Goal: Transaction & Acquisition: Download file/media

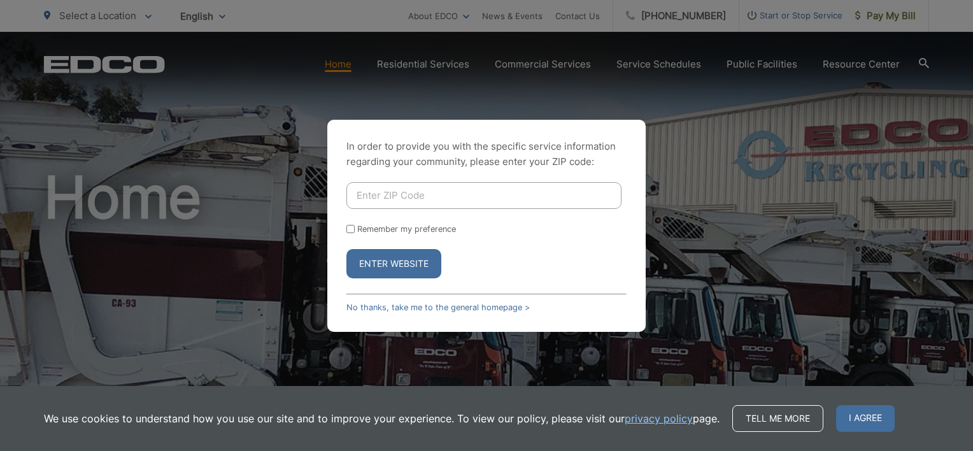
click at [517, 205] on input "Enter ZIP Code" at bounding box center [483, 195] width 275 height 27
type input "92123"
click at [411, 276] on button "Enter Website" at bounding box center [393, 263] width 95 height 29
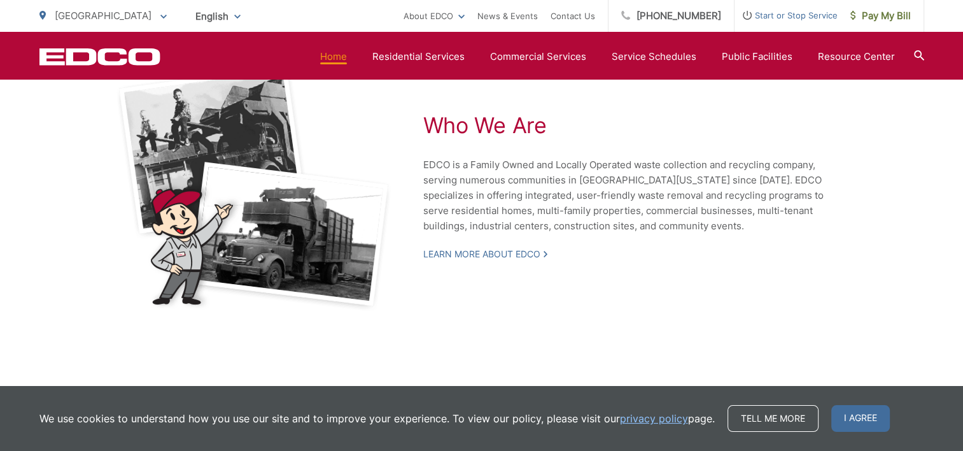
scroll to position [2850, 0]
click at [863, 427] on span "I agree" at bounding box center [861, 418] width 59 height 27
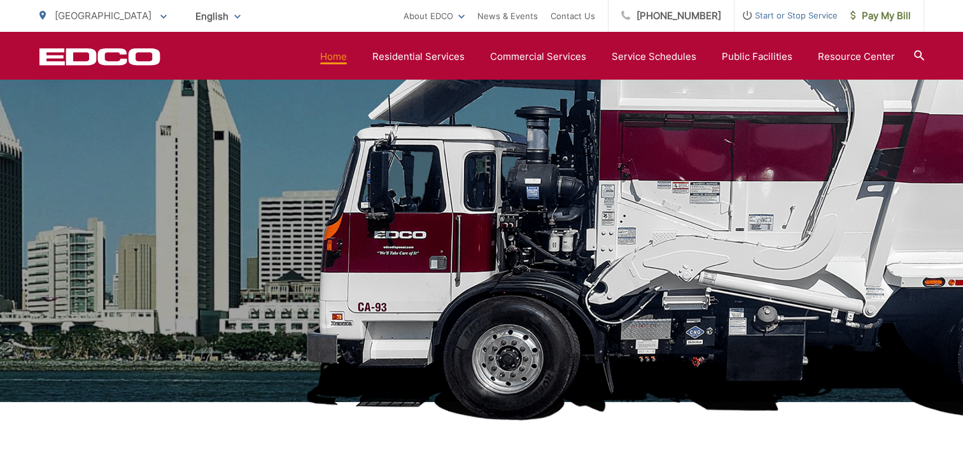
scroll to position [0, 0]
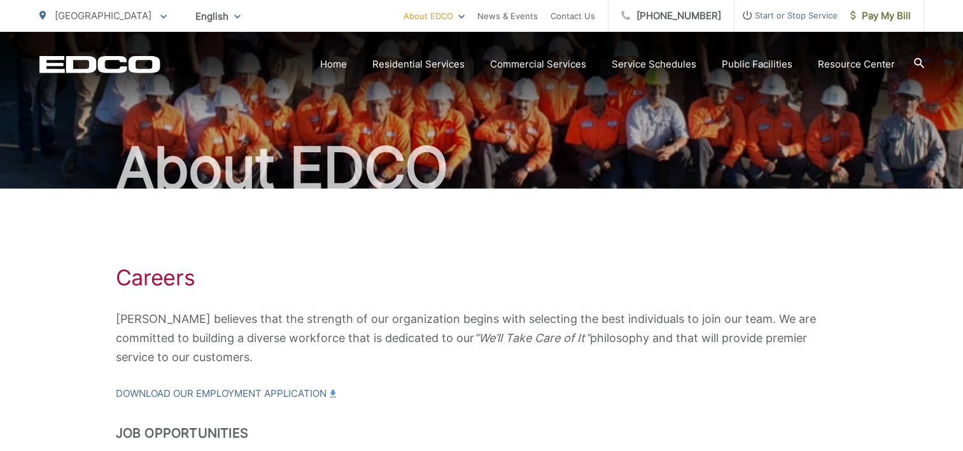
scroll to position [191, 0]
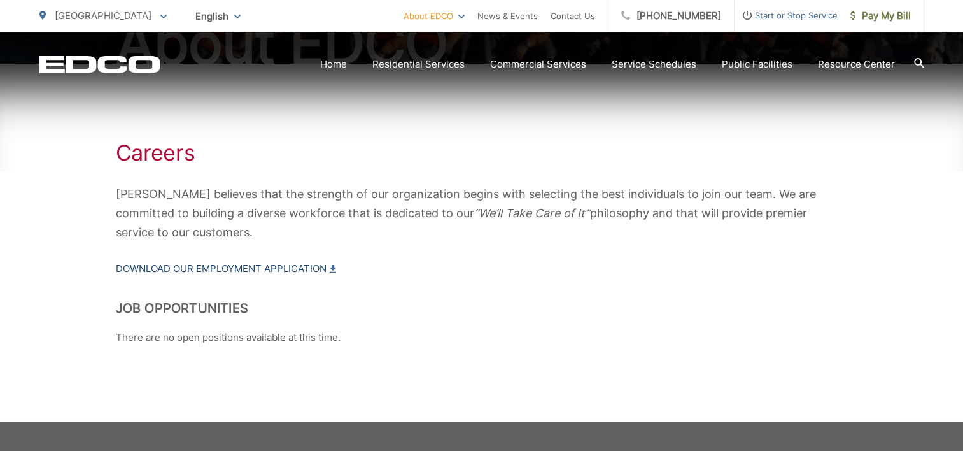
click at [281, 262] on link "Download our Employment Application" at bounding box center [226, 268] width 220 height 15
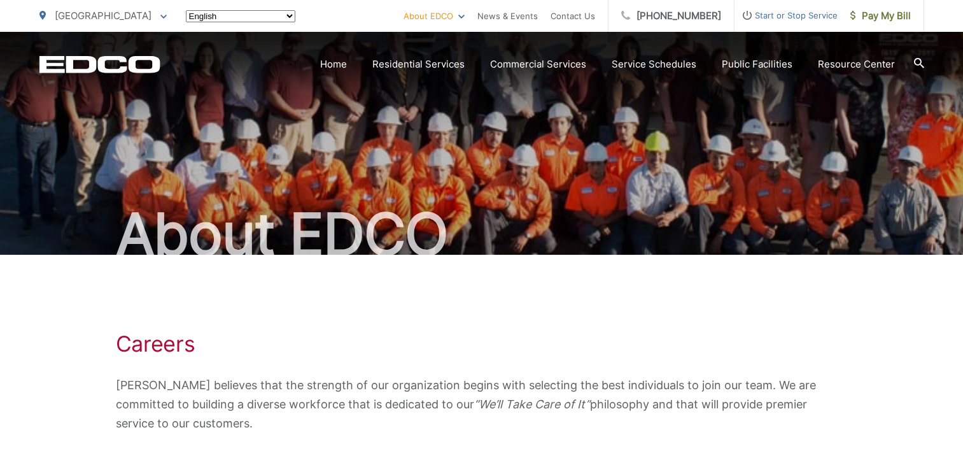
scroll to position [191, 0]
